Goal: Answer question/provide support

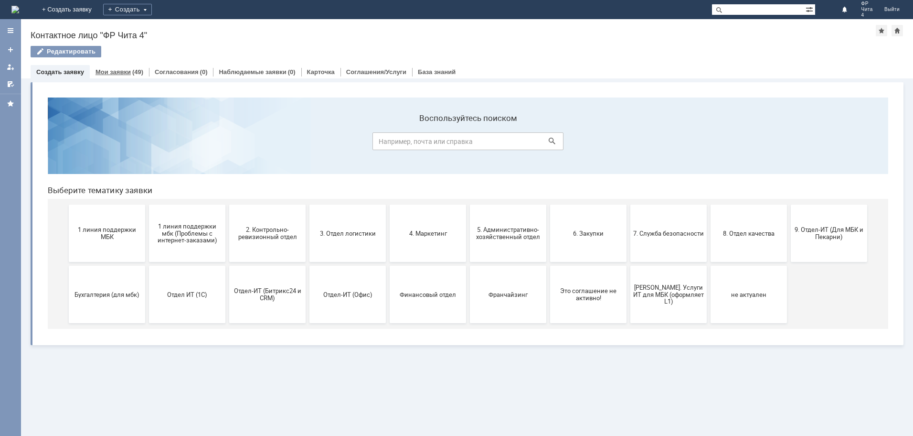
click at [113, 70] on link "Мои заявки" at bounding box center [113, 71] width 35 height 7
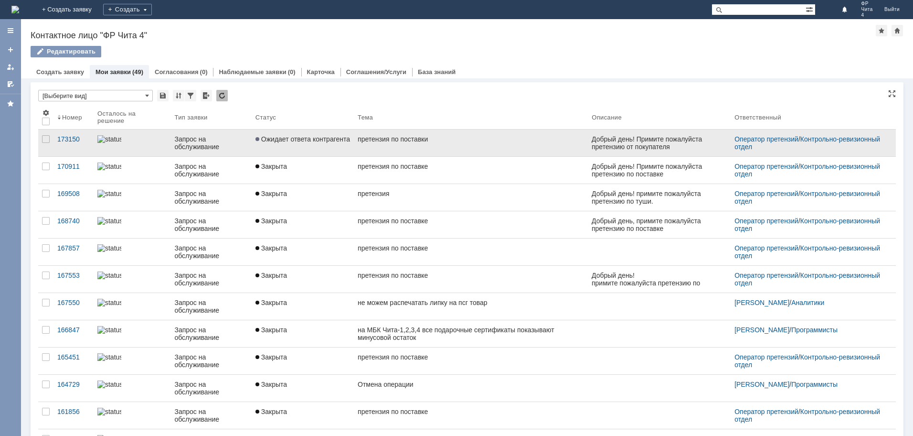
click at [374, 140] on div "претензия по поставки" at bounding box center [471, 139] width 226 height 8
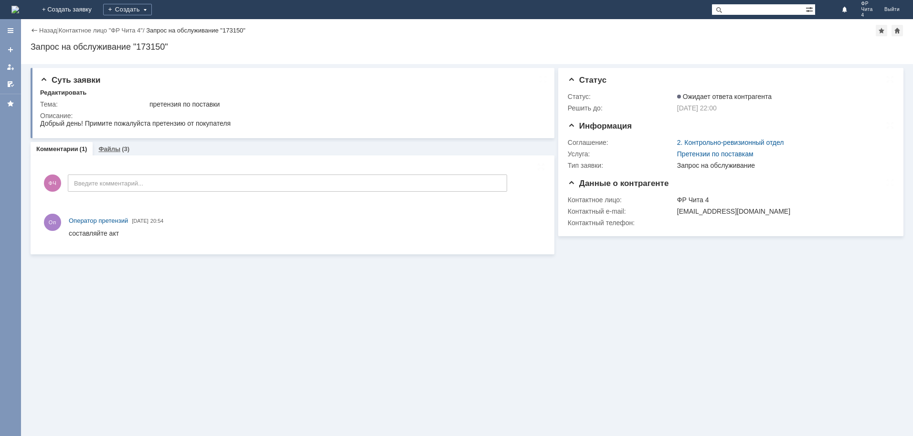
click at [107, 151] on link "Файлы" at bounding box center [109, 148] width 22 height 7
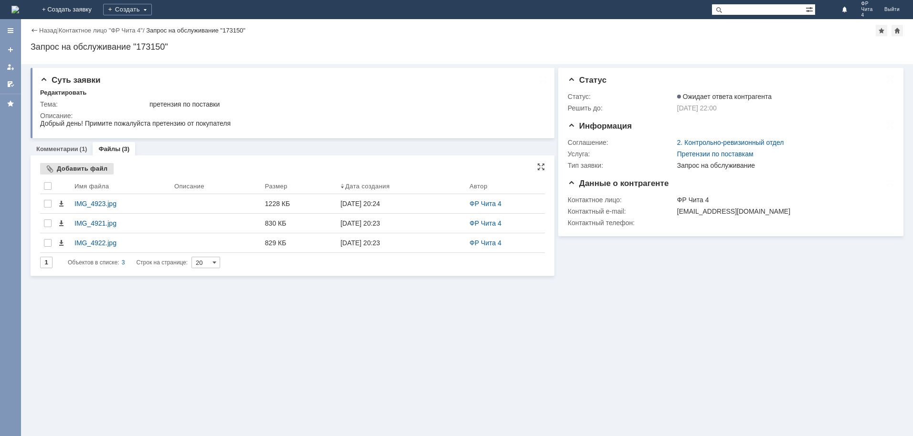
click at [91, 167] on div "Добавить файл" at bounding box center [77, 168] width 74 height 11
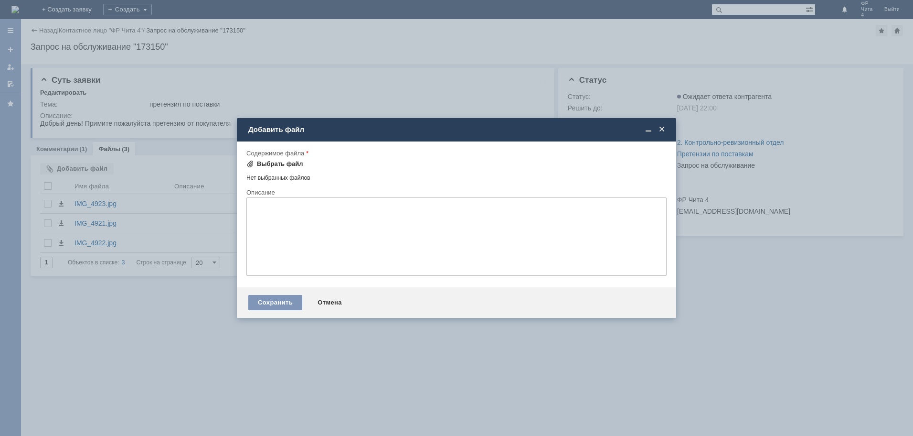
click at [289, 161] on div "Выбрать файл" at bounding box center [280, 164] width 46 height 8
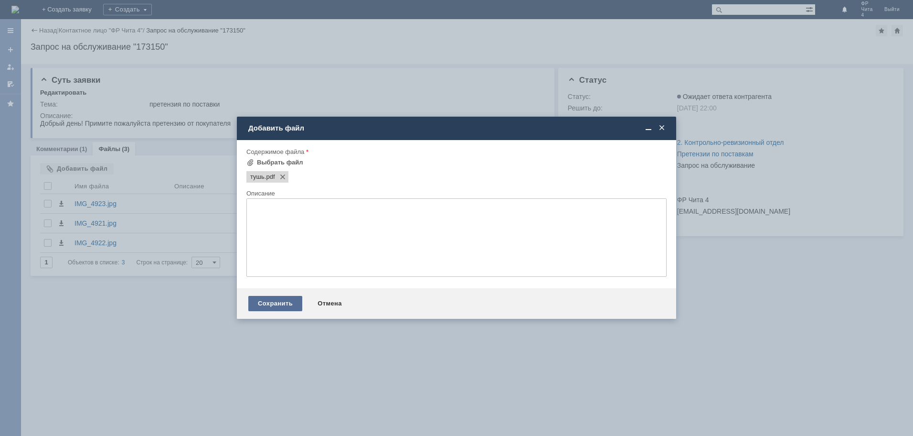
click at [267, 305] on div "Сохранить" at bounding box center [275, 303] width 54 height 15
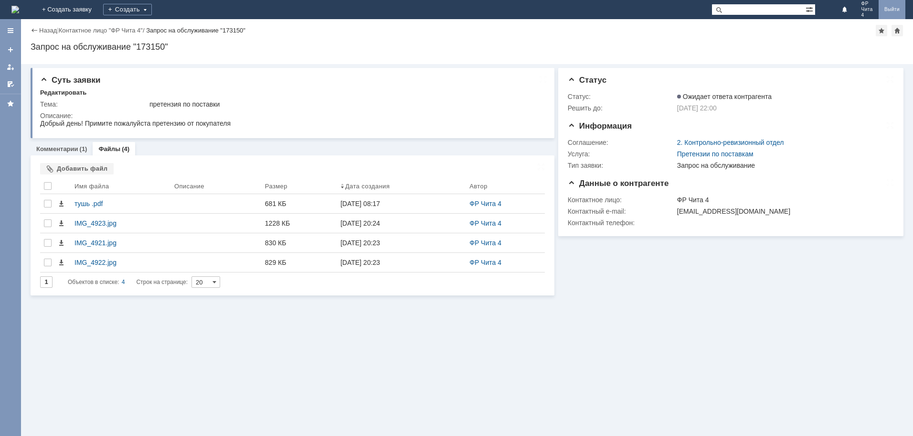
click at [899, 7] on link "Выйти" at bounding box center [892, 9] width 27 height 19
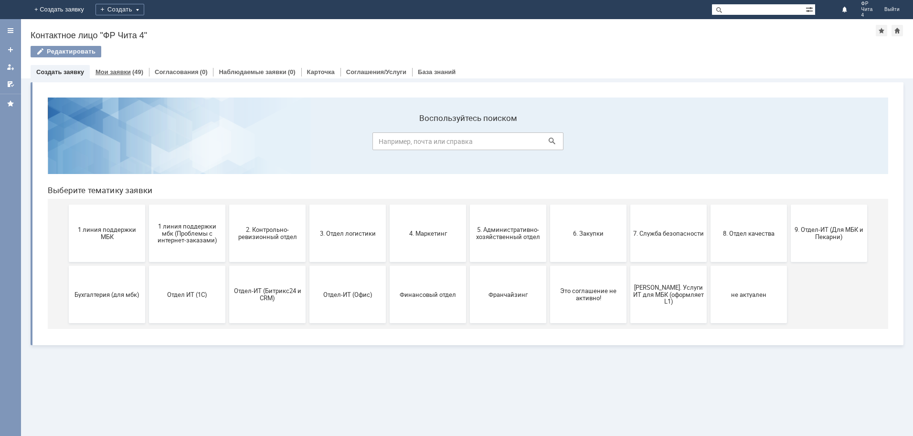
click at [105, 70] on link "Мои заявки" at bounding box center [113, 71] width 35 height 7
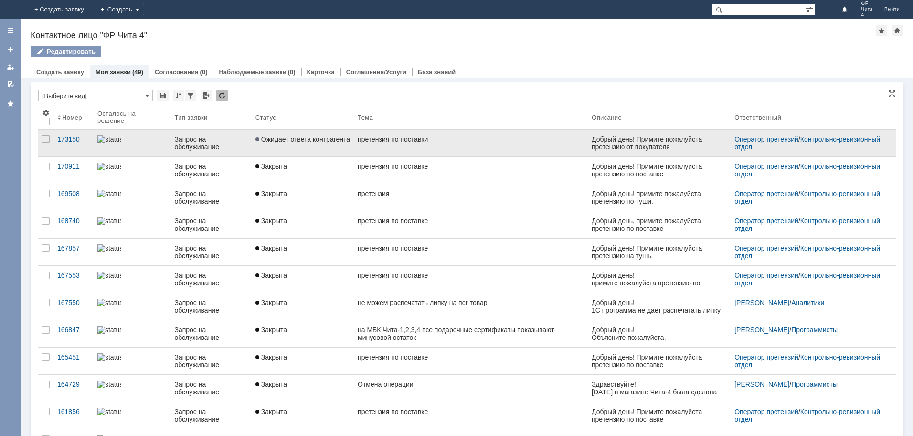
click at [290, 139] on span "Ожидает ответа контрагента" at bounding box center [303, 139] width 95 height 8
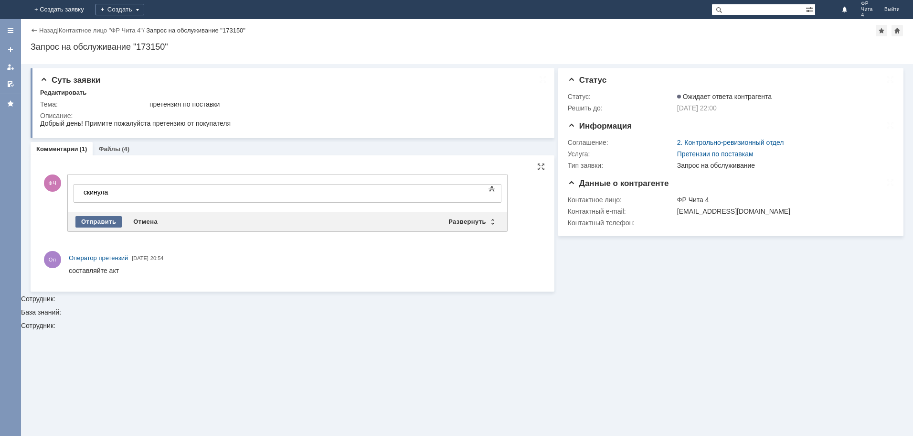
click at [108, 218] on div "Отправить" at bounding box center [98, 221] width 46 height 11
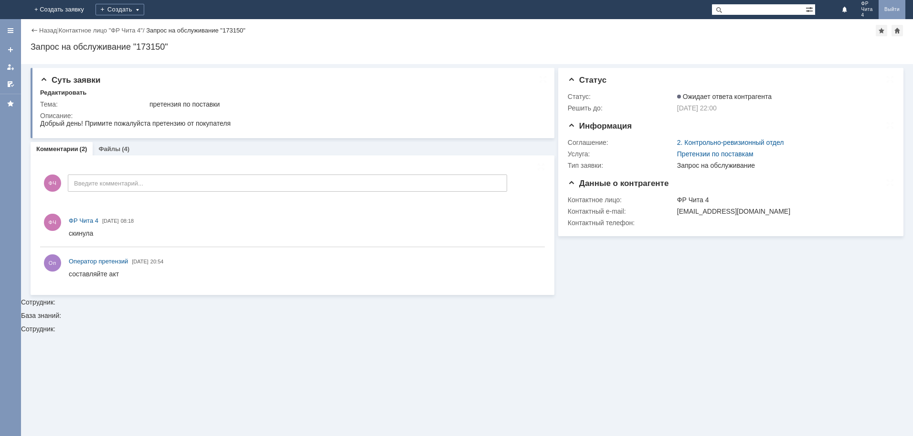
click at [892, 6] on link "Выйти" at bounding box center [892, 9] width 27 height 19
